Goal: Transaction & Acquisition: Obtain resource

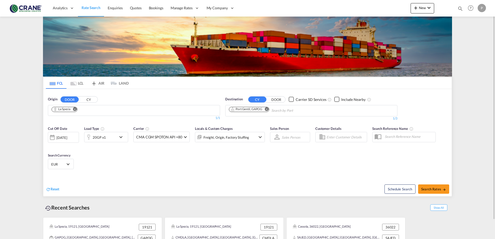
click at [74, 109] on md-icon "Remove" at bounding box center [75, 109] width 4 height 4
click at [74, 109] on input "Chips input." at bounding box center [76, 111] width 49 height 8
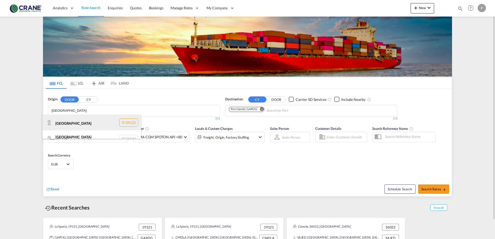
type input "[GEOGRAPHIC_DATA]"
click at [67, 121] on div "[GEOGRAPHIC_DATA] IT-34121" at bounding box center [91, 123] width 98 height 16
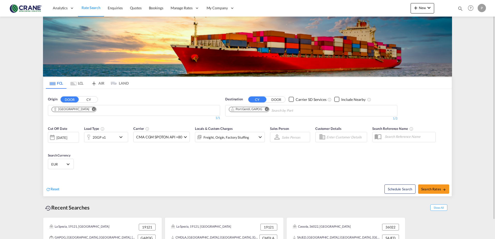
click at [267, 109] on md-icon "Remove" at bounding box center [267, 109] width 4 height 4
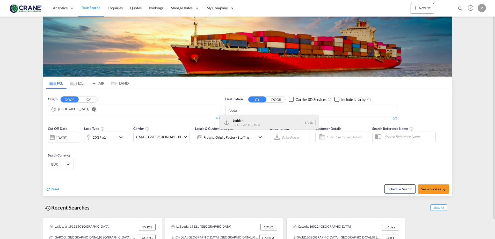
type input "jedda"
click at [262, 121] on div "Jedda h [GEOGRAPHIC_DATA] SAJED" at bounding box center [269, 123] width 98 height 16
click at [111, 139] on div "20GP x1" at bounding box center [100, 137] width 32 height 10
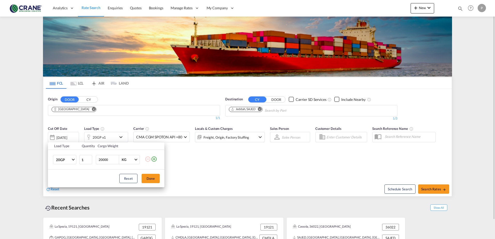
click at [157, 159] on md-icon "icon-plus-circle-outline" at bounding box center [154, 159] width 6 height 6
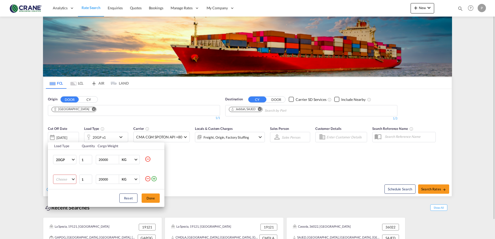
click at [65, 179] on md-select "Choose 20GP 40GP 40HC 45HC 20RE 40RE 40HR 20OT 40OT 20FR 40FR 40NR 20NR 45S 20T…" at bounding box center [64, 179] width 23 height 9
click at [66, 189] on md-option "40GP" at bounding box center [69, 189] width 35 height 12
click at [150, 201] on button "Done" at bounding box center [151, 198] width 18 height 9
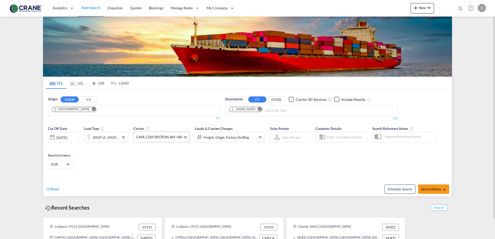
click at [161, 136] on span "CMA CGM SPOTON API +80" at bounding box center [159, 137] width 46 height 5
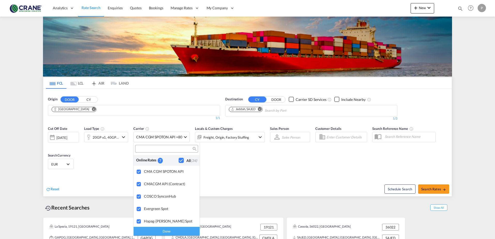
click at [179, 161] on div "Checkbox No Ink" at bounding box center [181, 160] width 5 height 5
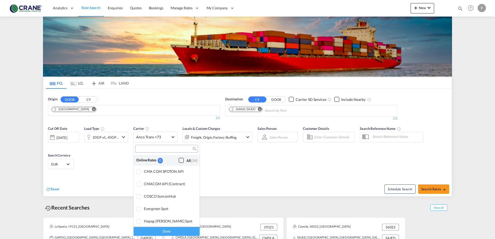
click at [179, 161] on div "Checkbox No Ink" at bounding box center [181, 160] width 5 height 5
click at [255, 171] on md-backdrop at bounding box center [247, 119] width 495 height 239
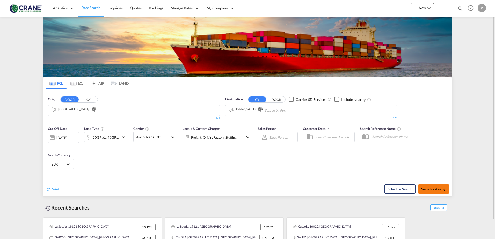
click at [435, 187] on span "Search Rates" at bounding box center [434, 189] width 25 height 4
type input "[GEOGRAPHIC_DATA] to SAJED / [DATE]"
